Goal: Obtain resource: Download file/media

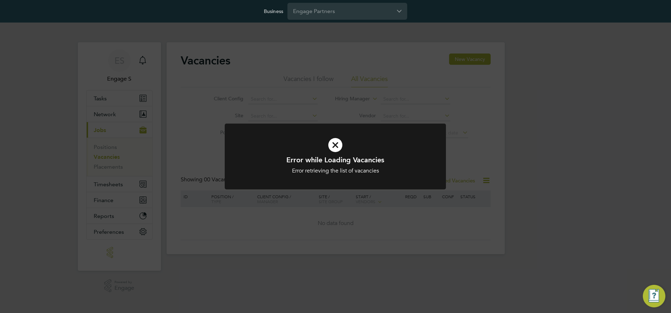
click at [332, 145] on icon at bounding box center [335, 144] width 183 height 27
click at [338, 144] on icon at bounding box center [335, 144] width 183 height 27
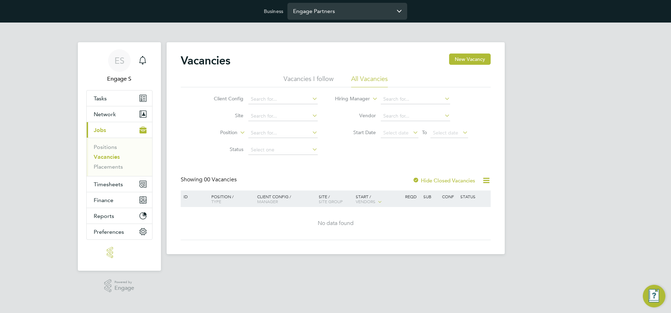
click at [343, 11] on input "Engage Partners" at bounding box center [348, 11] width 120 height 17
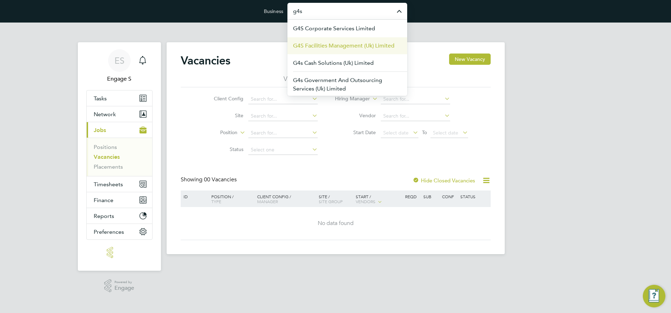
click at [338, 42] on span "G4S Facilities Management (Uk) Limited" at bounding box center [343, 46] width 101 height 8
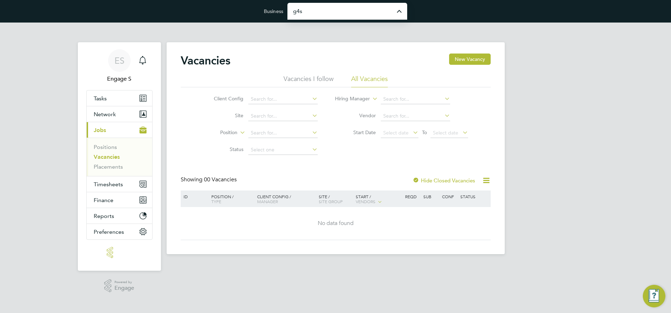
type input "G4S Facilities Management (Uk) Limited"
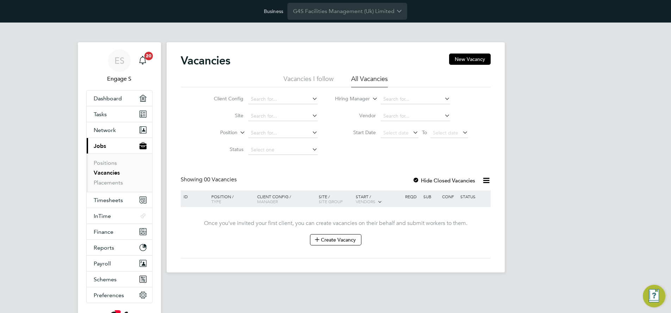
click at [486, 180] on icon at bounding box center [486, 180] width 9 height 9
click at [455, 195] on li "Download vacancies report" at bounding box center [454, 197] width 72 height 10
